Goal: Task Accomplishment & Management: Use online tool/utility

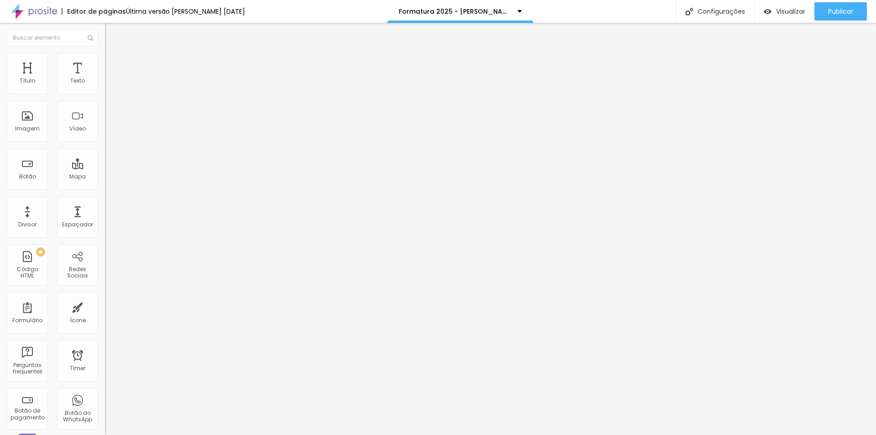
click at [105, 88] on button "button" at bounding box center [111, 83] width 13 height 10
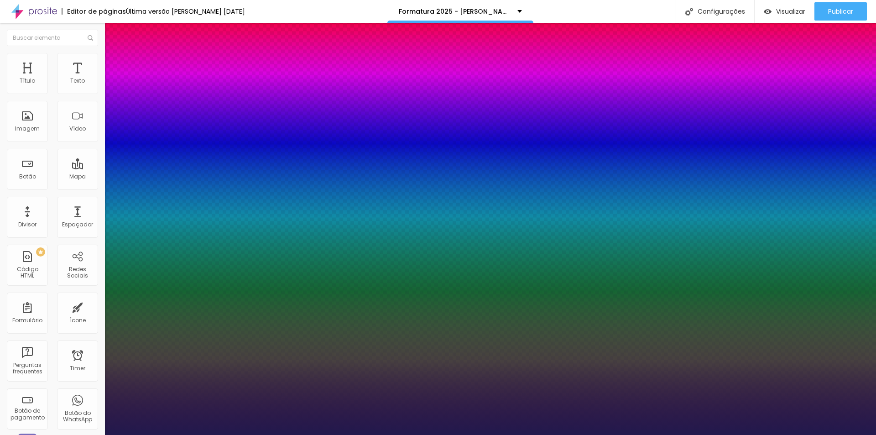
type input "1"
drag, startPoint x: 199, startPoint y: 154, endPoint x: 210, endPoint y: 154, distance: 10.0
type input "8"
type input "1"
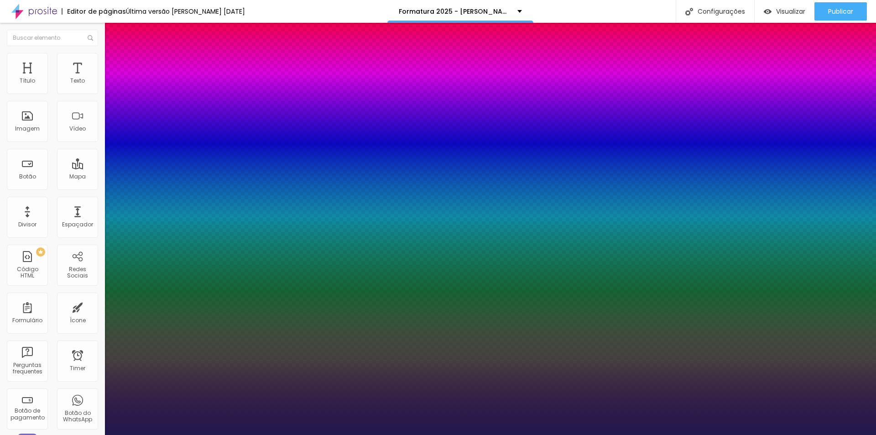
type input "1"
type input "18"
type input "1"
type input "18"
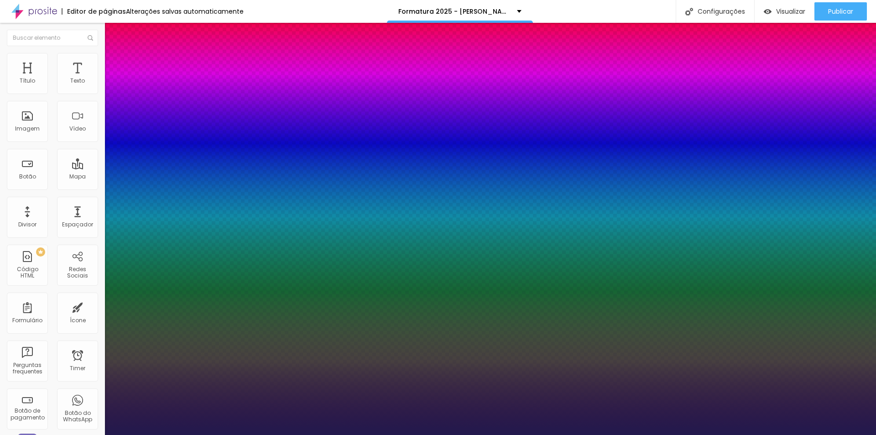
select select "Poppins"
type input "1"
click at [783, 435] on div at bounding box center [438, 435] width 876 height 0
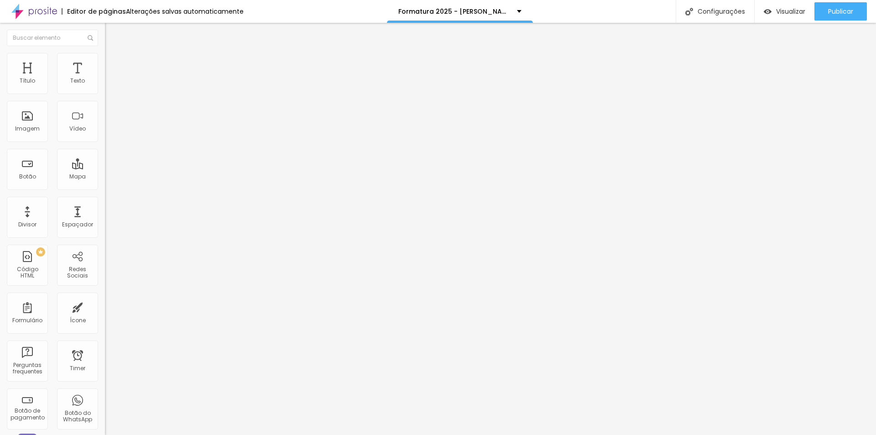
click at [105, 88] on button "button" at bounding box center [111, 83] width 13 height 10
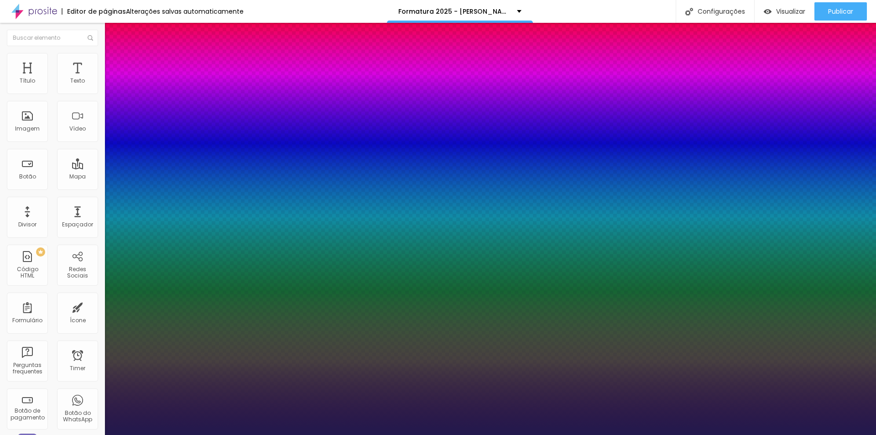
type input "1"
select select "Poppins"
type input "1"
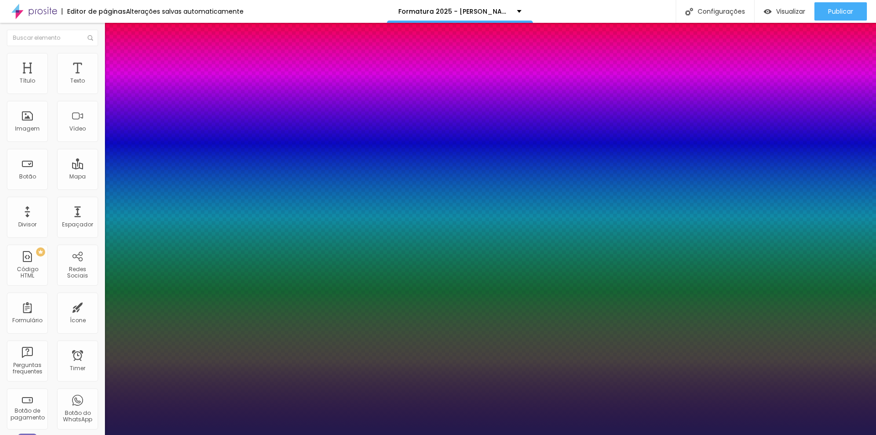
drag, startPoint x: 194, startPoint y: 153, endPoint x: 251, endPoint y: 152, distance: 56.2
click at [250, 153] on body "Editor de páginas Alterações salvas automaticamente Formatura 2025 - Joãozinho …" at bounding box center [438, 217] width 876 height 435
type input "8"
type input "1"
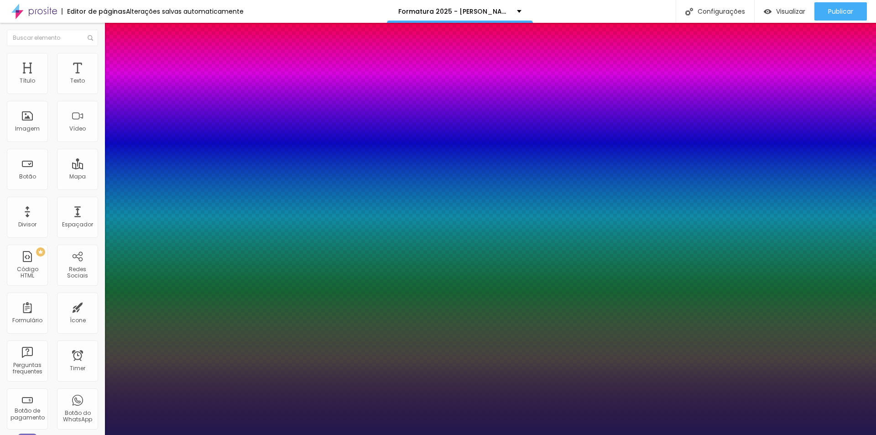
type input "18"
type input "1"
type input "18"
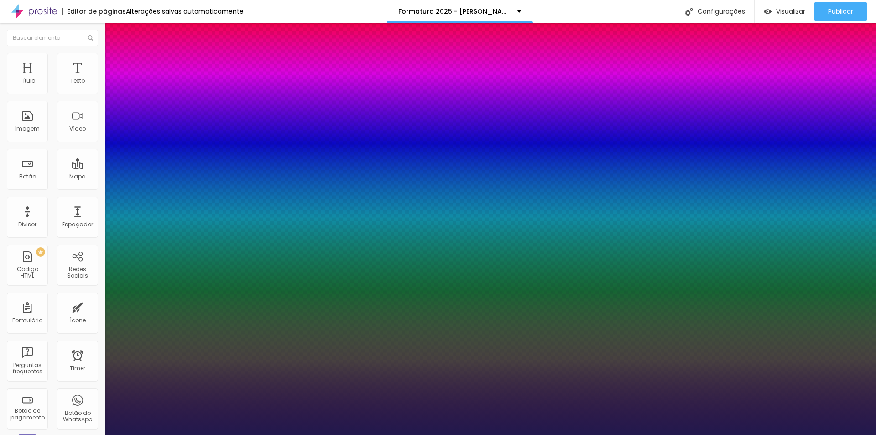
drag, startPoint x: 202, startPoint y: 219, endPoint x: 227, endPoint y: 219, distance: 25.6
click at [227, 219] on body "Editor de páginas Alterações salvas automaticamente Formatura 2025 - Joãozinho …" at bounding box center [438, 217] width 876 height 435
type input "1"
type input "1.4"
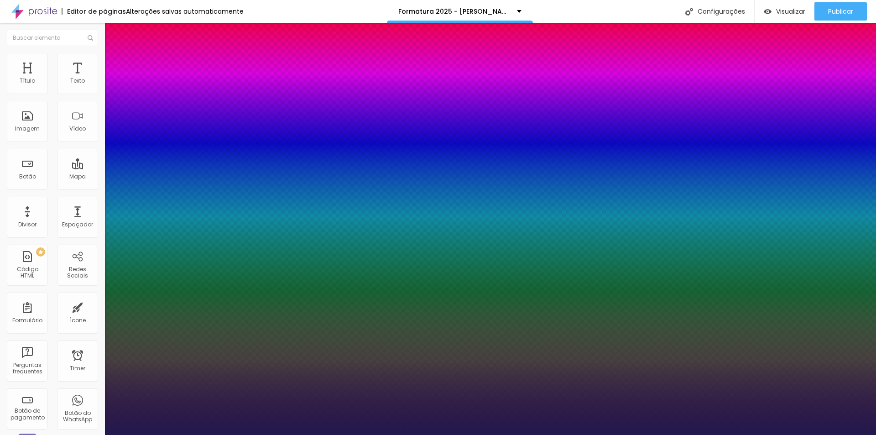
type input "1.4"
click at [299, 435] on div at bounding box center [438, 435] width 876 height 0
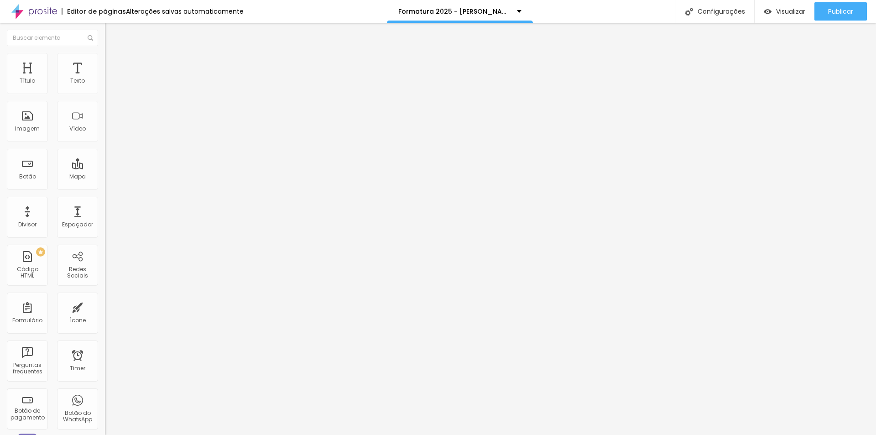
click at [109, 85] on icon "button" at bounding box center [111, 81] width 5 height 5
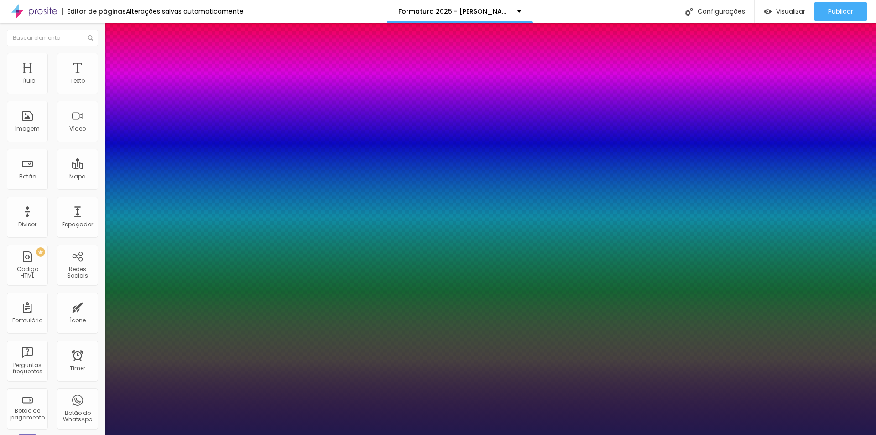
drag, startPoint x: 203, startPoint y: 219, endPoint x: 226, endPoint y: 219, distance: 23.3
click at [226, 219] on body "Editor de páginas Alterações salvas automaticamente Formatura 2025 - Joãozinho …" at bounding box center [438, 217] width 876 height 435
type input "1"
type input "1.4"
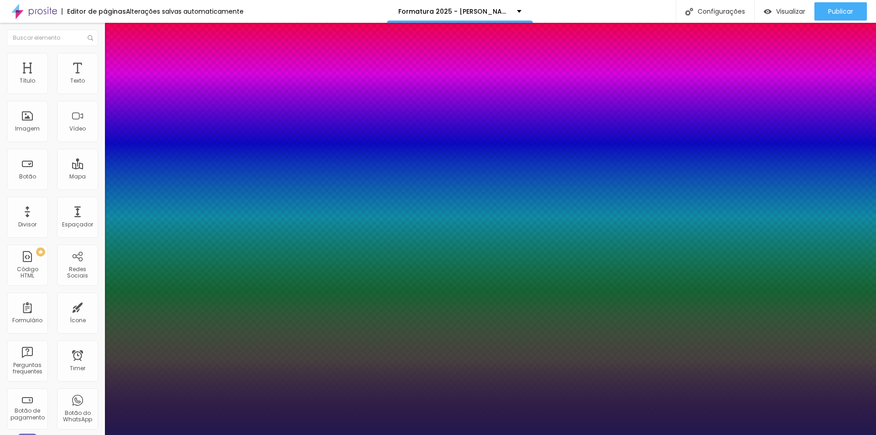
type input "1.4"
click at [656, 435] on div at bounding box center [438, 435] width 876 height 0
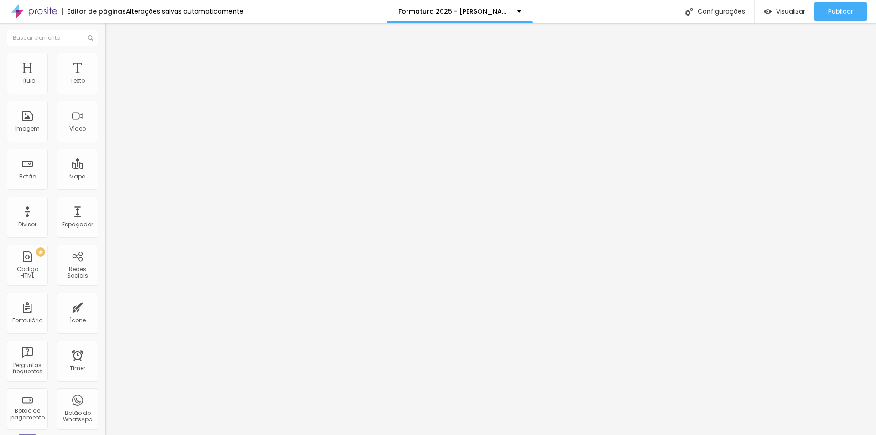
click at [105, 60] on li "Estilo" at bounding box center [157, 57] width 105 height 9
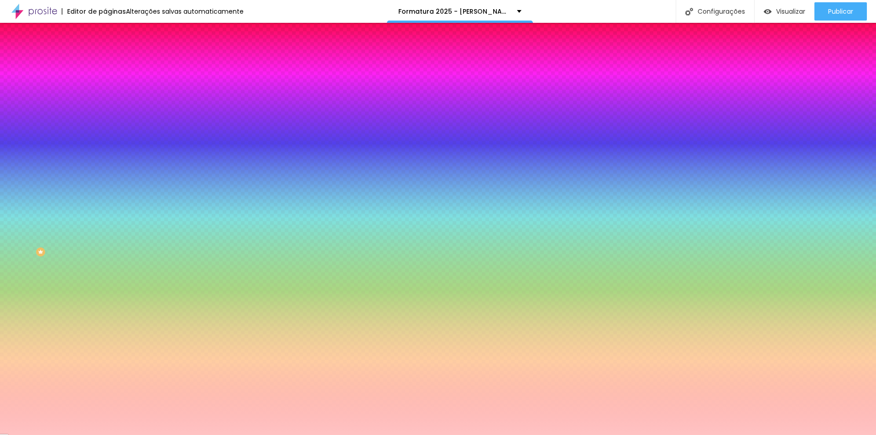
click at [109, 114] on icon "button" at bounding box center [111, 115] width 5 height 5
drag, startPoint x: 199, startPoint y: 174, endPoint x: 211, endPoint y: 174, distance: 11.4
type input "8"
type input "18"
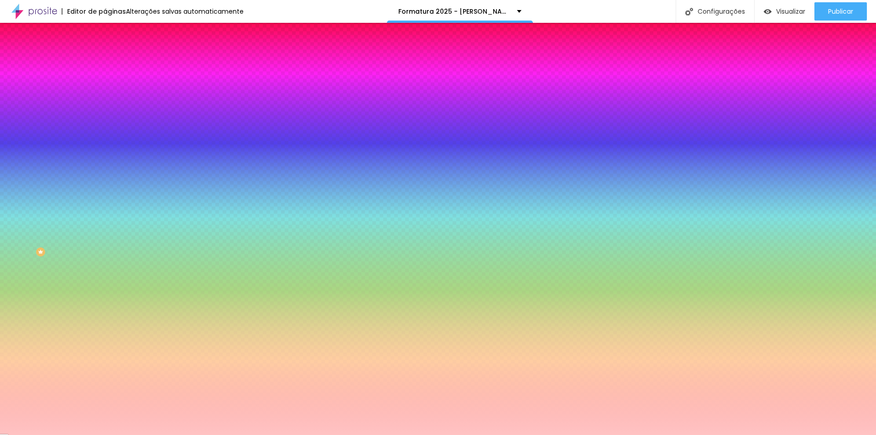
type input "18"
click at [313, 435] on div at bounding box center [438, 435] width 876 height 0
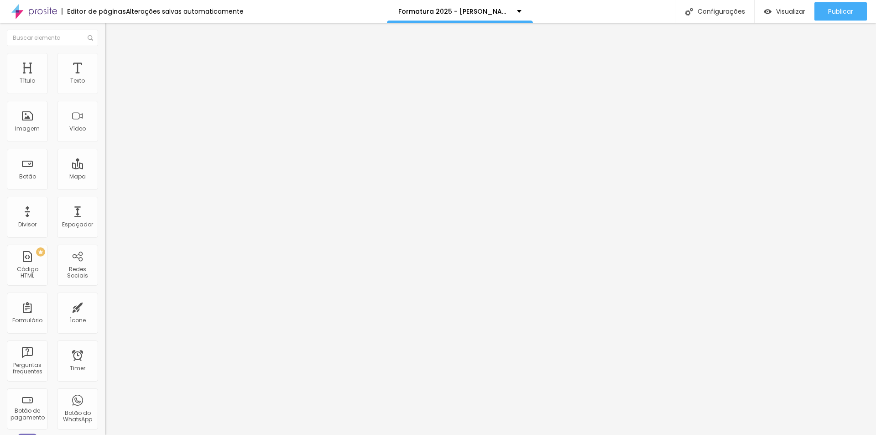
click at [105, 57] on li "Estilo" at bounding box center [157, 57] width 105 height 9
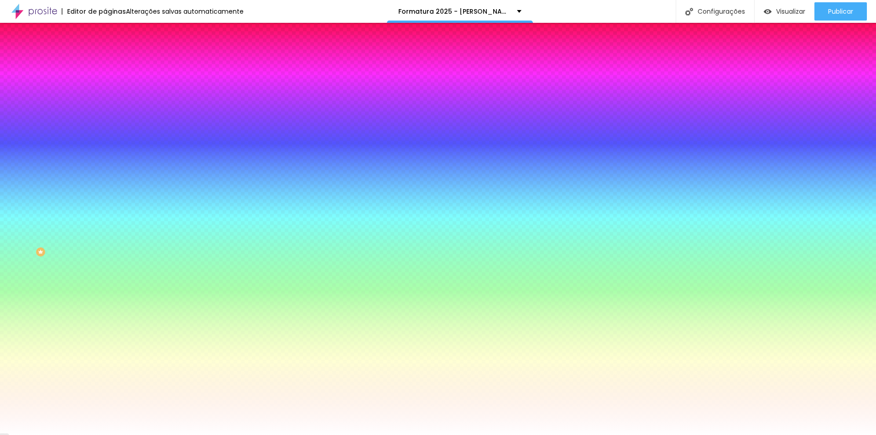
click at [105, 102] on button "button" at bounding box center [111, 98] width 13 height 10
click at [145, 435] on div at bounding box center [438, 435] width 876 height 0
click at [105, 214] on button "button" at bounding box center [111, 210] width 13 height 10
click at [140, 435] on div at bounding box center [438, 435] width 876 height 0
click at [105, 301] on button "button" at bounding box center [111, 297] width 13 height 10
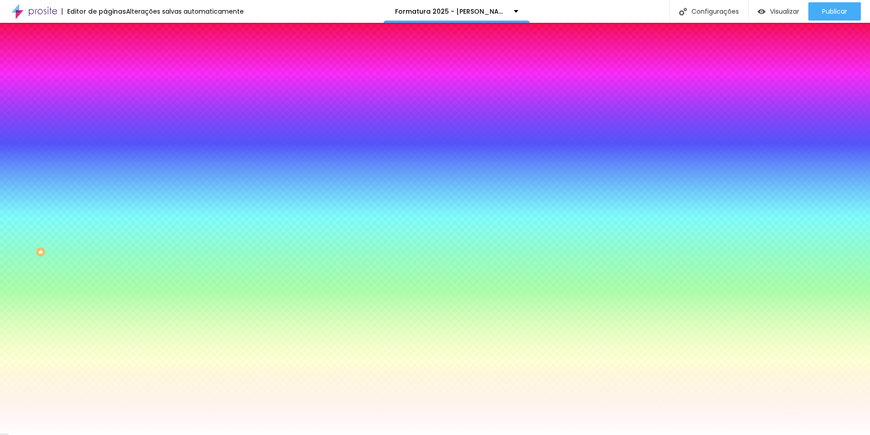
drag, startPoint x: 196, startPoint y: 368, endPoint x: 219, endPoint y: 368, distance: 23.3
type input "8"
type input "1"
type input "18"
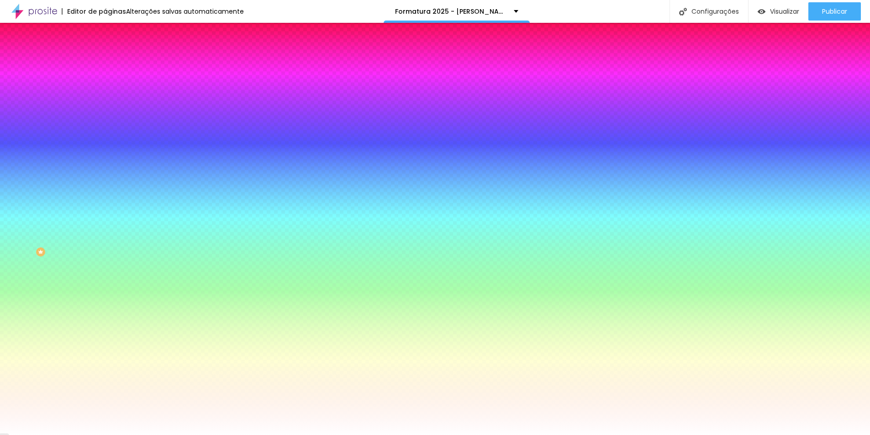
type input "18"
click at [193, 435] on div at bounding box center [435, 435] width 870 height 0
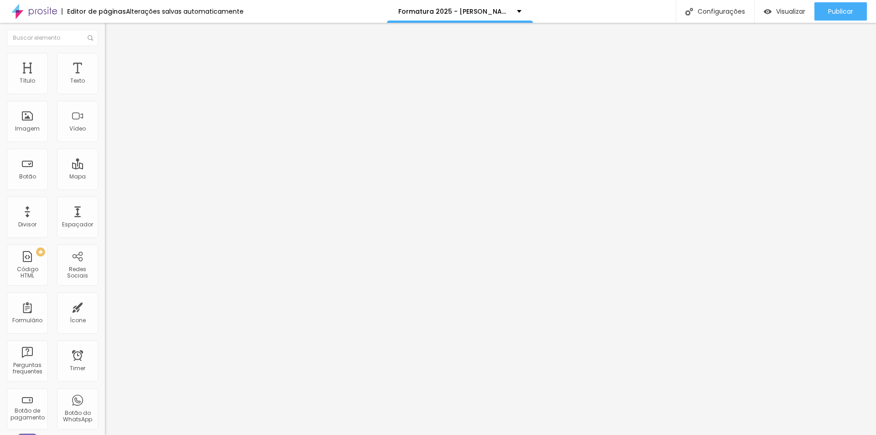
click at [105, 59] on img at bounding box center [109, 57] width 8 height 8
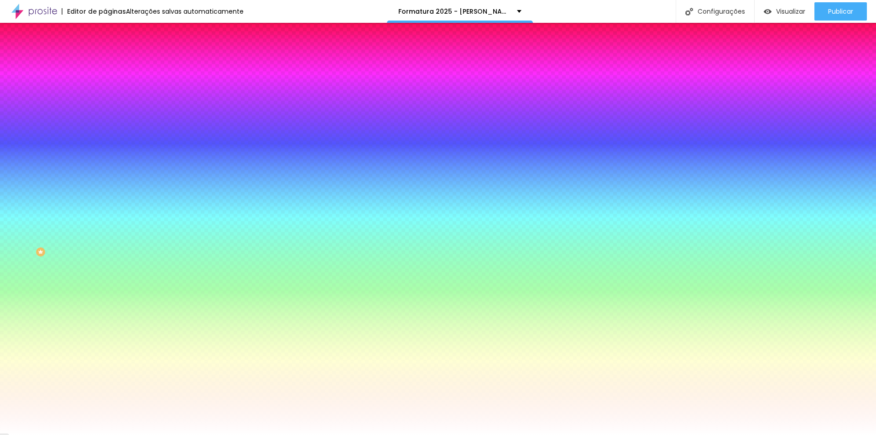
click at [52, 9] on img at bounding box center [34, 11] width 46 height 23
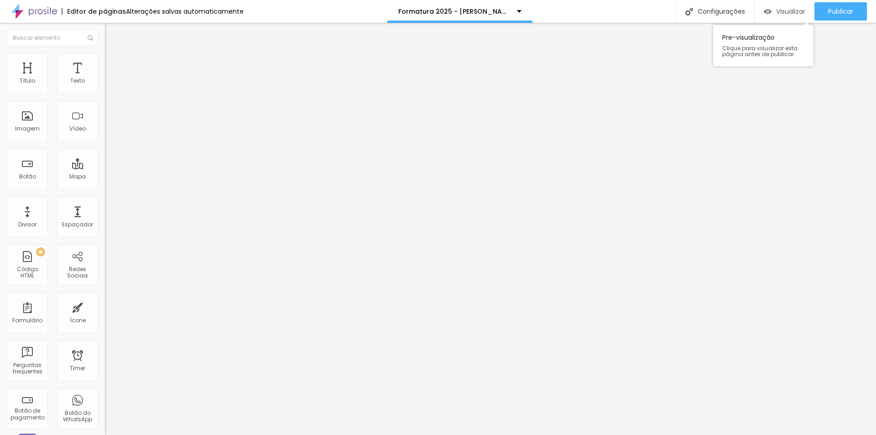
click at [787, 12] on span "Visualizar" at bounding box center [790, 11] width 29 height 7
